Goal: Book appointment/travel/reservation

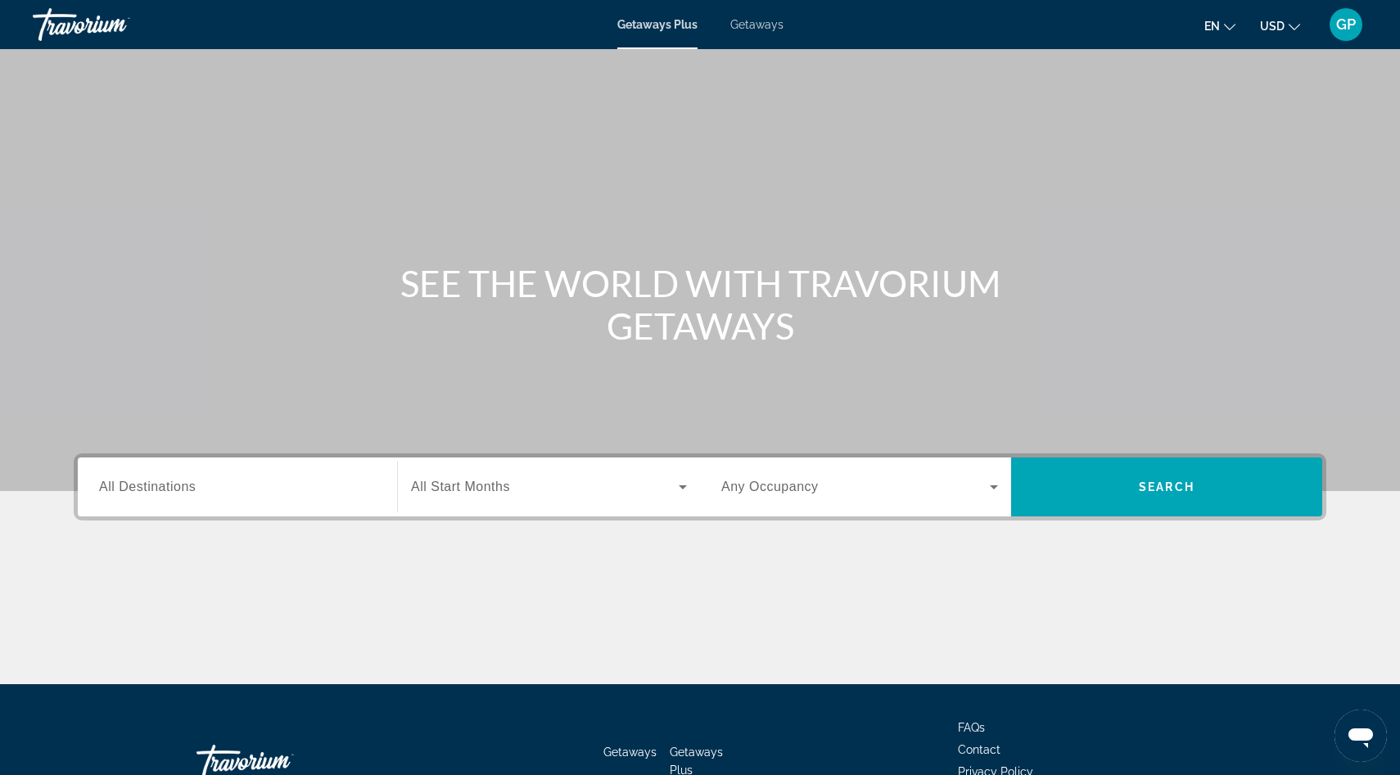
click at [132, 488] on span "All Destinations" at bounding box center [147, 487] width 97 height 14
click at [132, 488] on input "Destination All Destinations" at bounding box center [237, 488] width 277 height 20
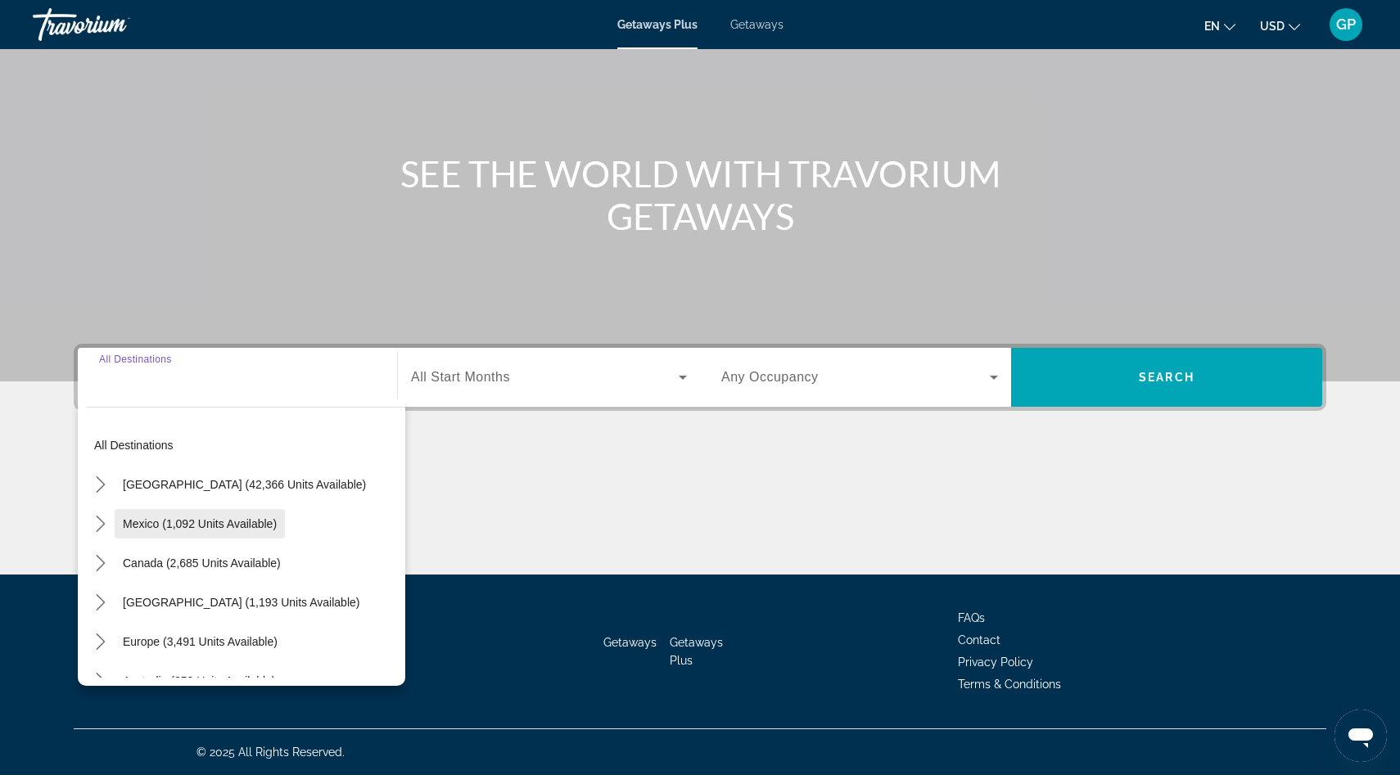
scroll to position [9, 0]
click at [100, 486] on icon "Toggle United States (42,366 units available) submenu" at bounding box center [100, 482] width 9 height 16
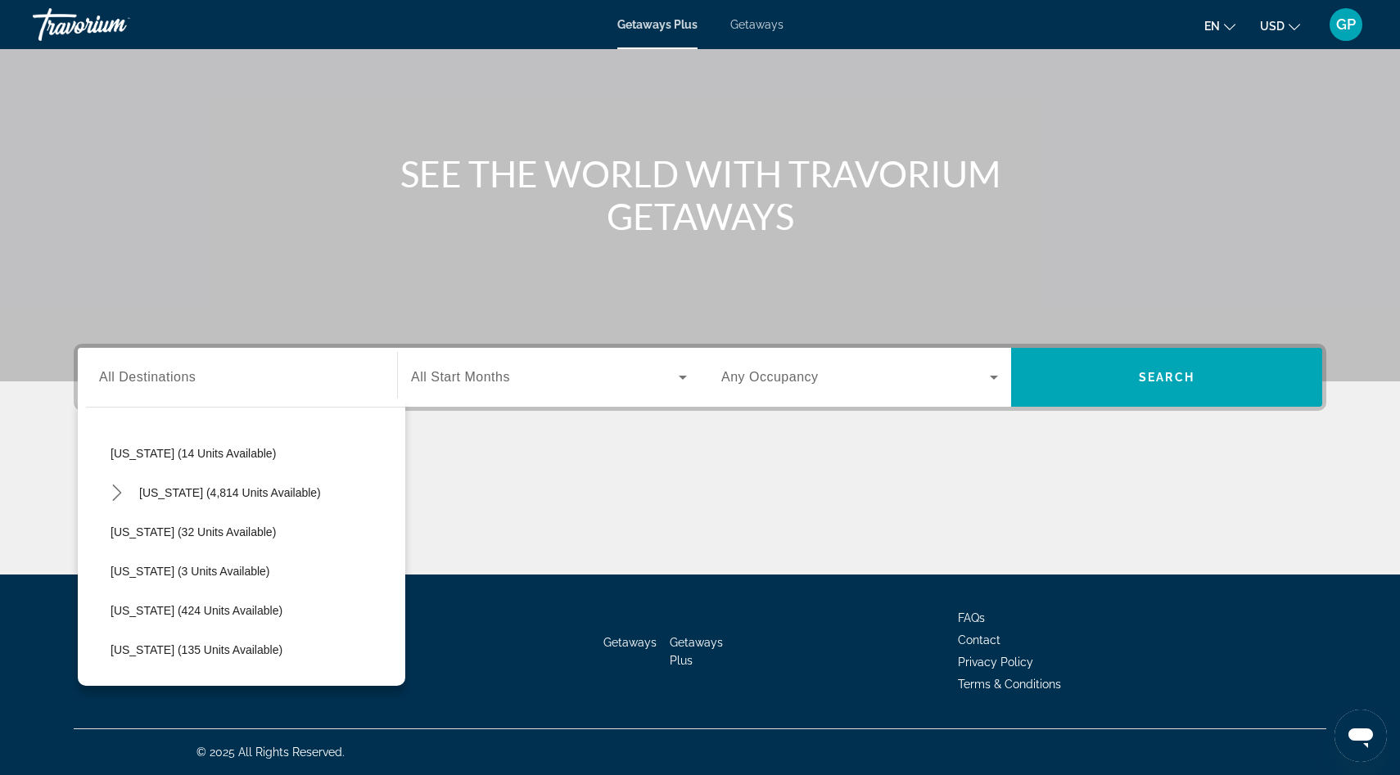
scroll to position [275, 0]
click at [165, 487] on span "[US_STATE] (4,814 units available)" at bounding box center [230, 491] width 182 height 13
type input "**********"
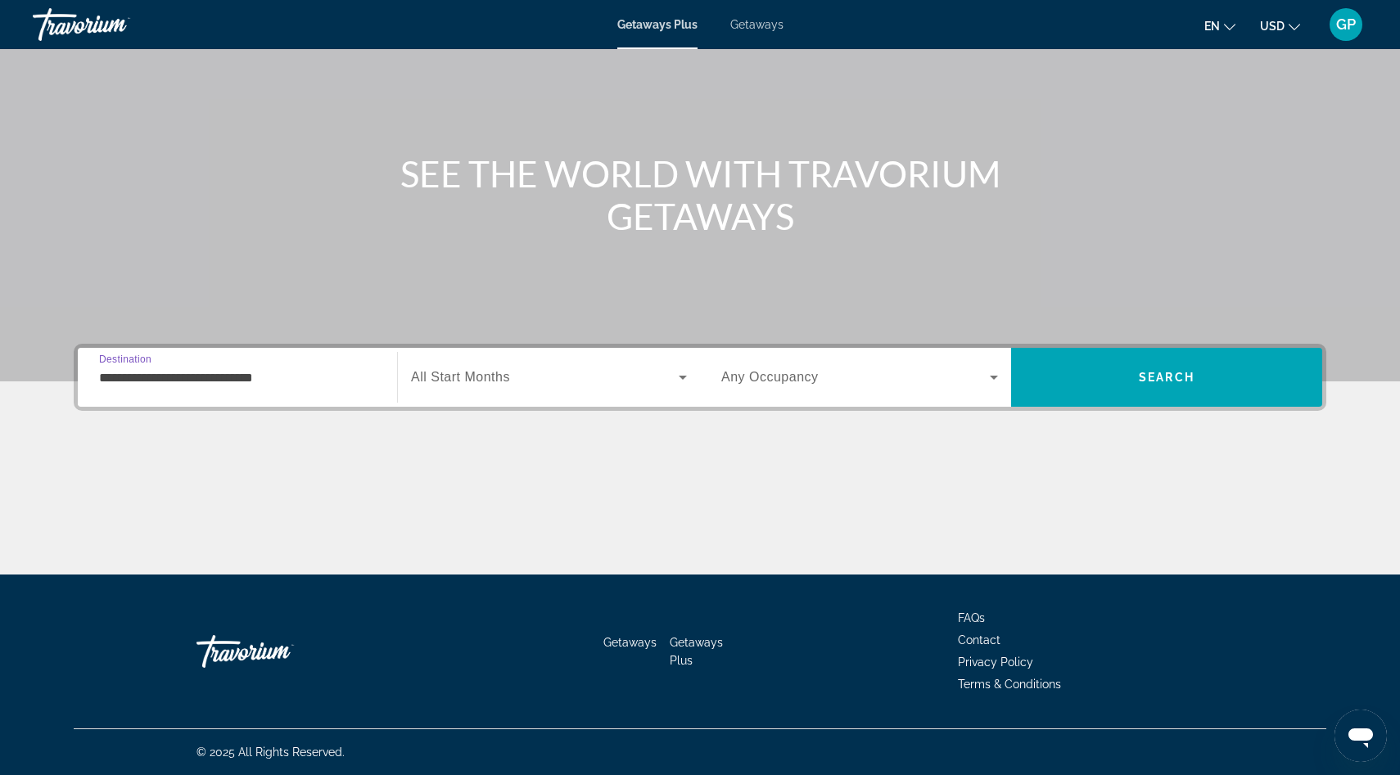
click at [685, 379] on icon "Search widget" at bounding box center [683, 378] width 20 height 20
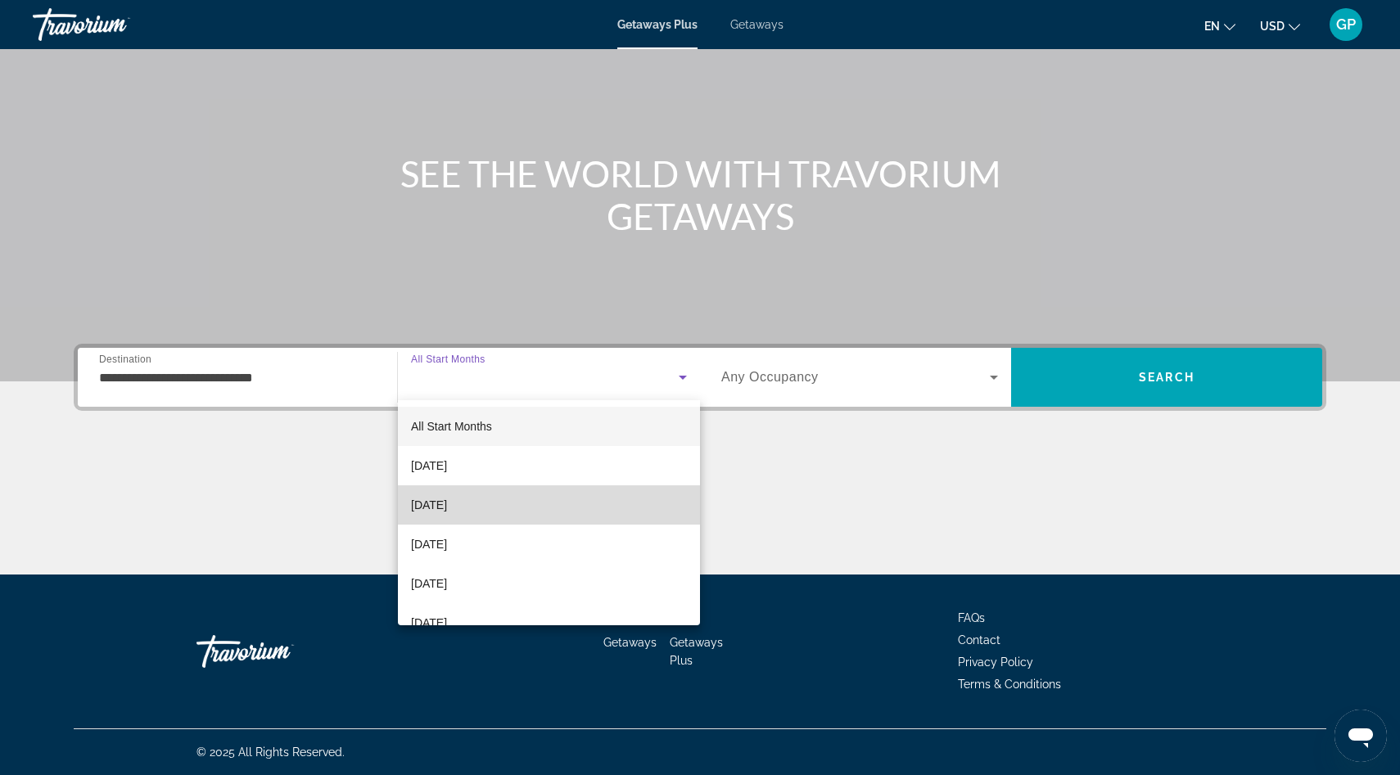
click at [540, 504] on mat-option "[DATE]" at bounding box center [549, 505] width 302 height 39
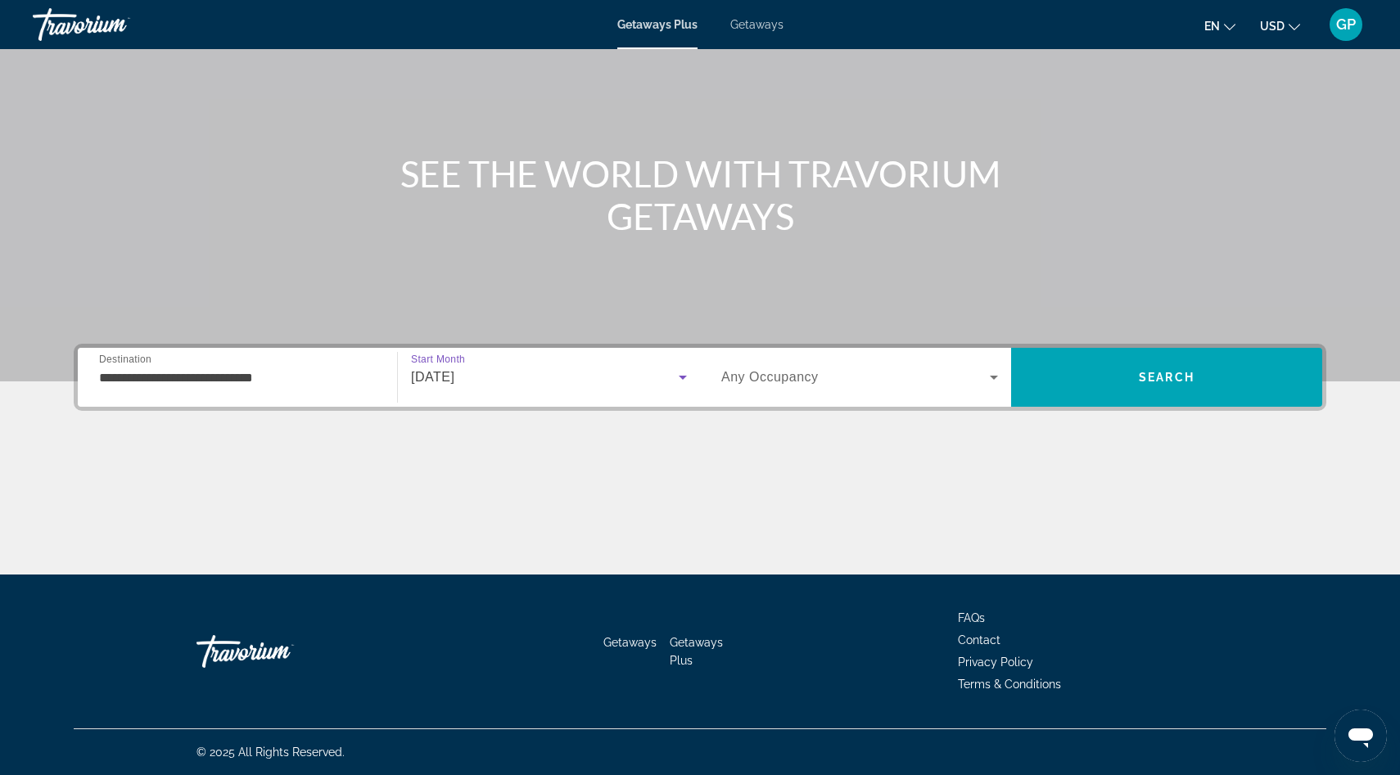
click at [991, 381] on icon "Search widget" at bounding box center [994, 378] width 20 height 20
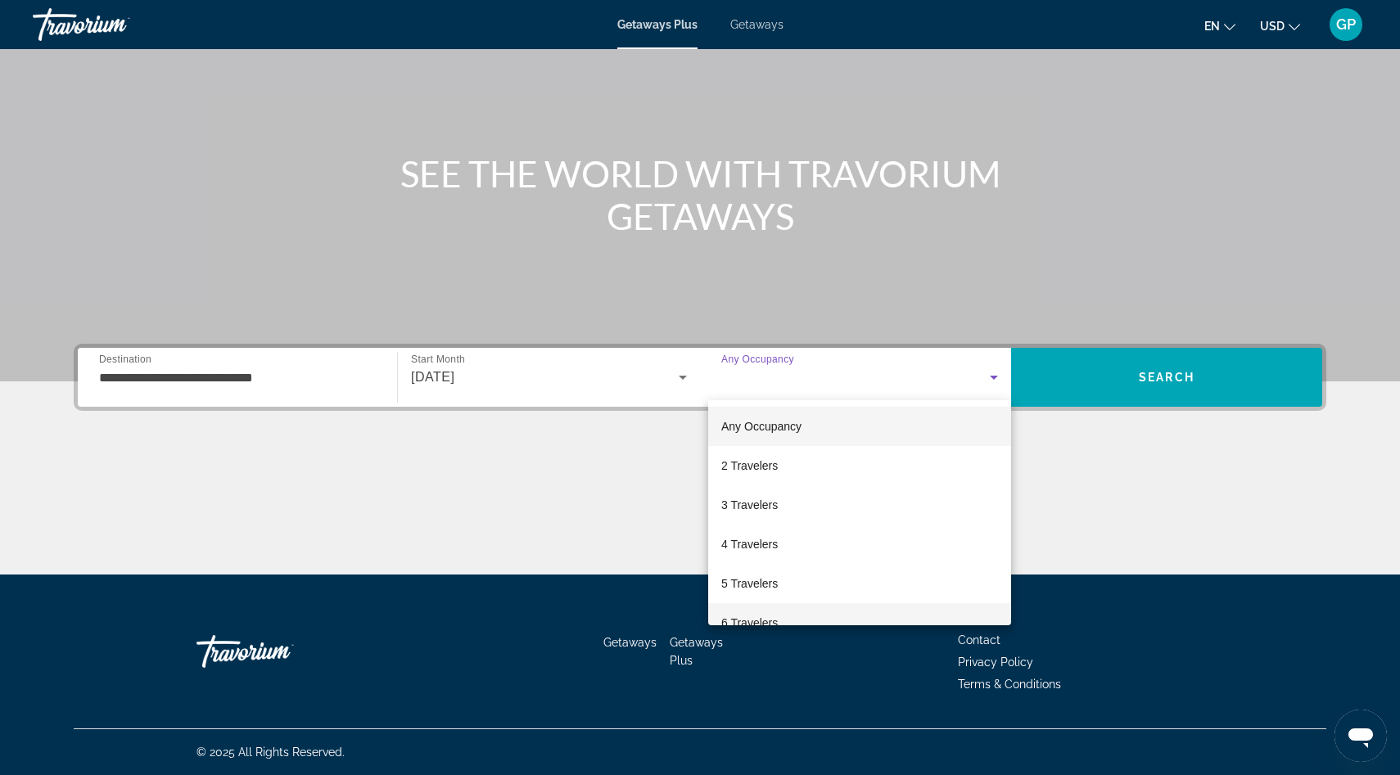
click at [837, 618] on mat-option "6 Travelers" at bounding box center [859, 623] width 303 height 39
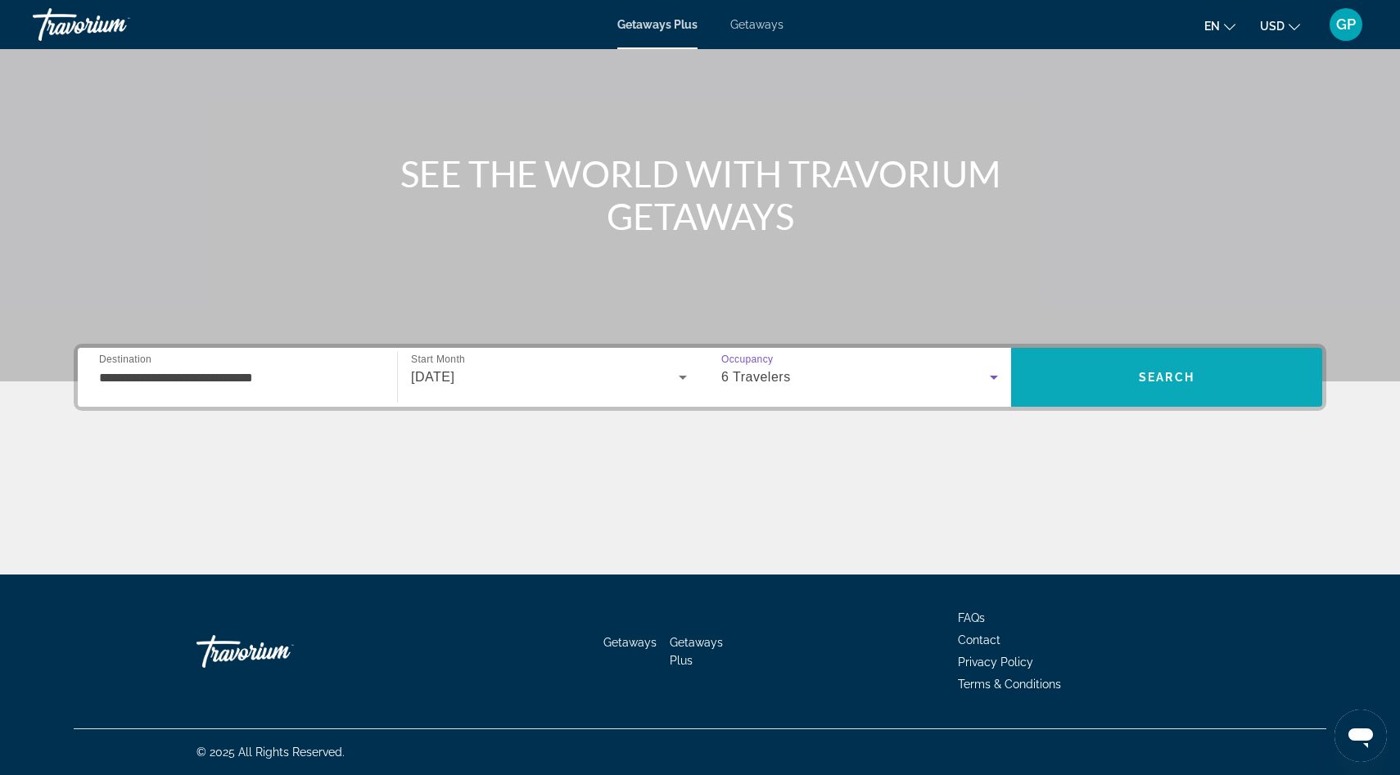
click at [1185, 386] on span "Search" at bounding box center [1166, 377] width 311 height 39
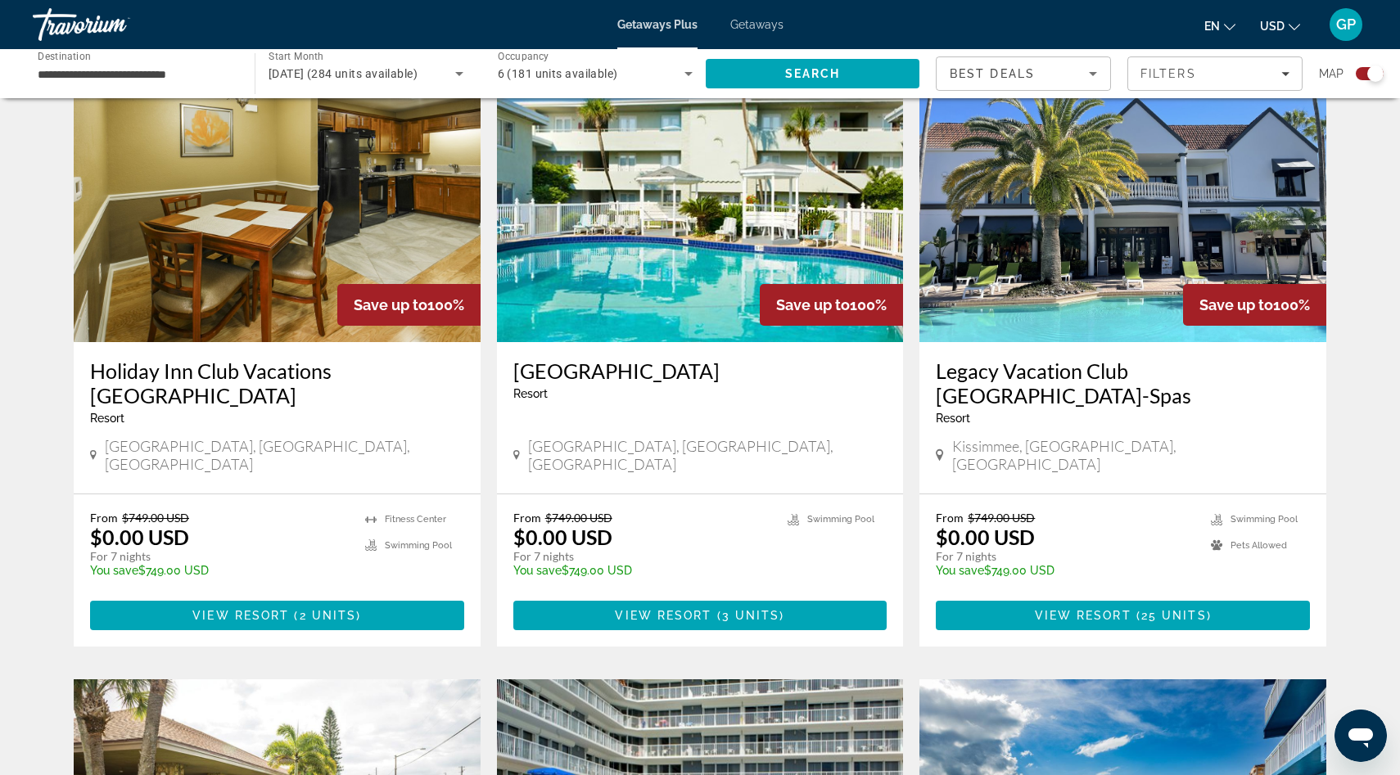
scroll to position [597, 0]
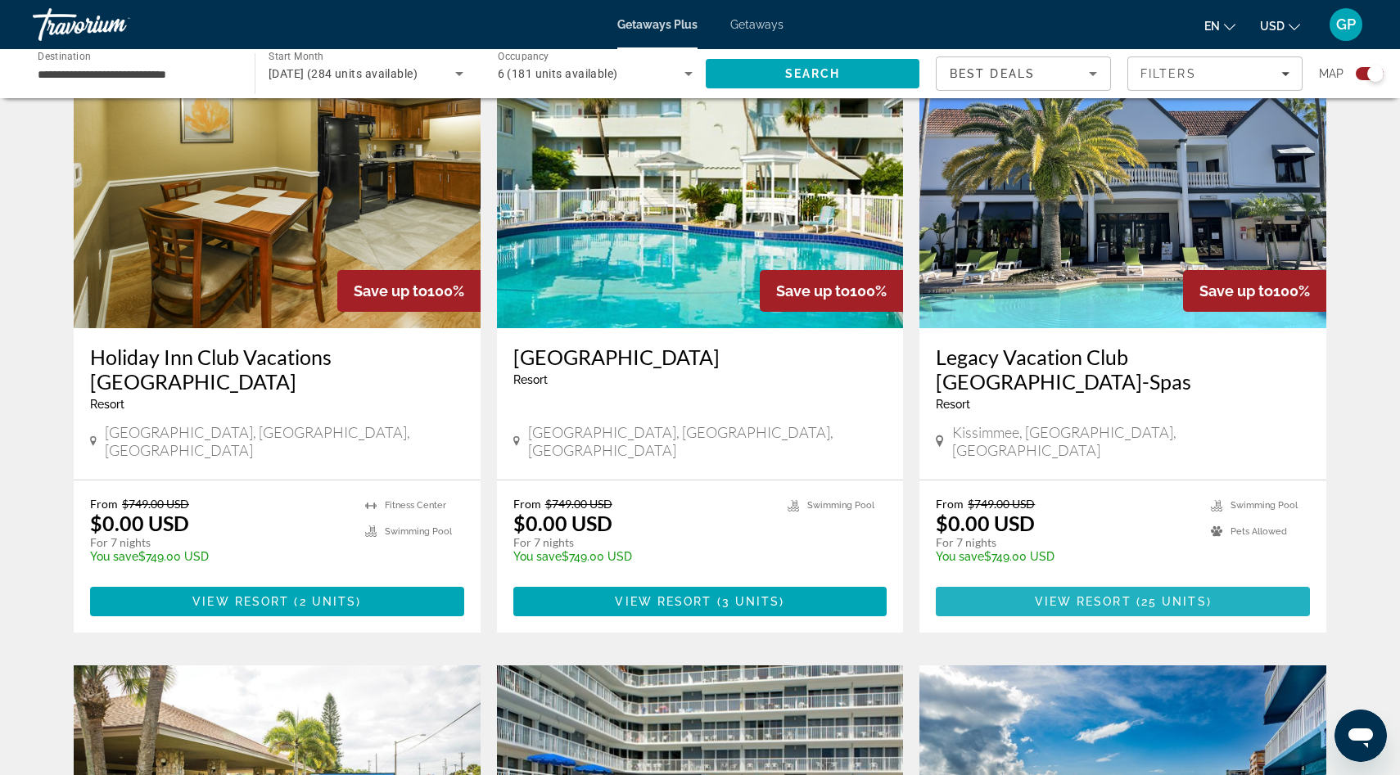
click at [1115, 595] on span "View Resort" at bounding box center [1083, 601] width 97 height 13
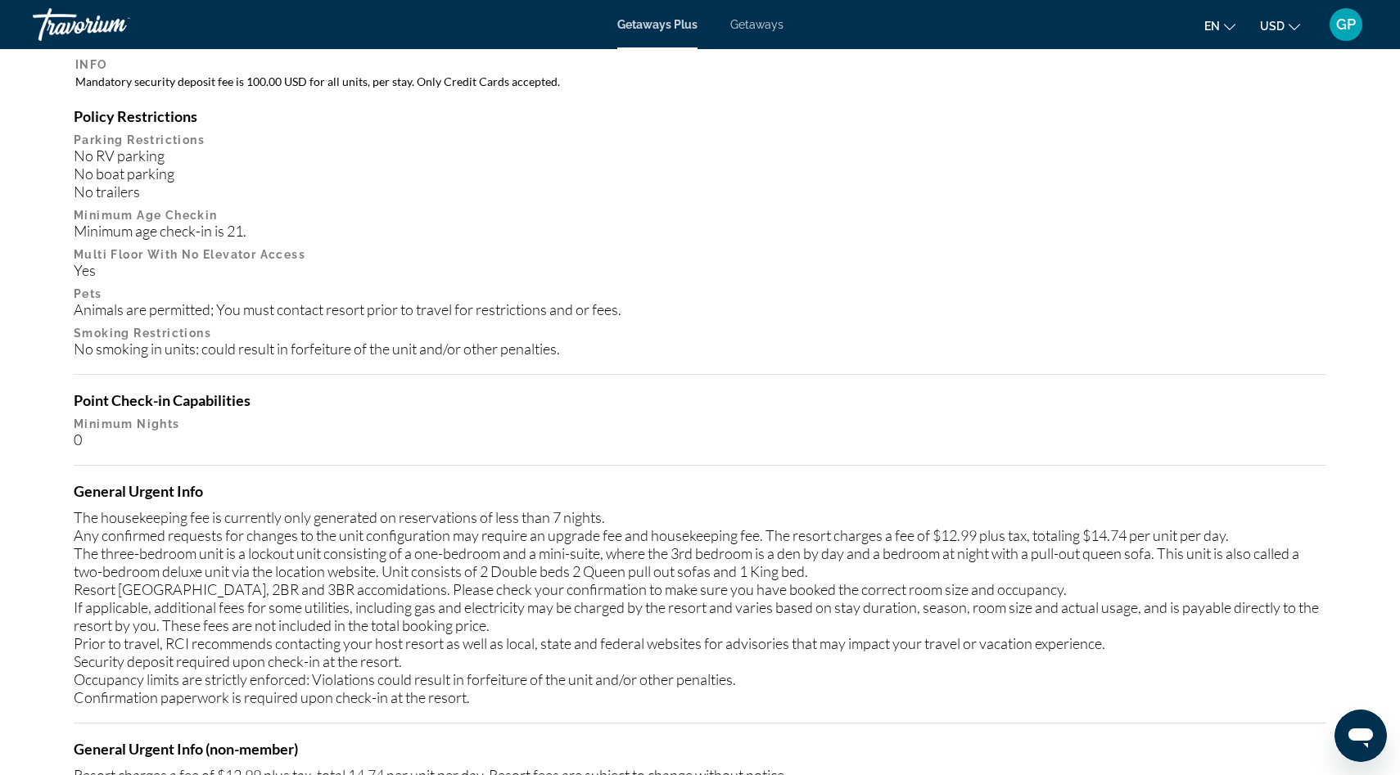
scroll to position [1701, 0]
